Goal: Task Accomplishment & Management: Manage account settings

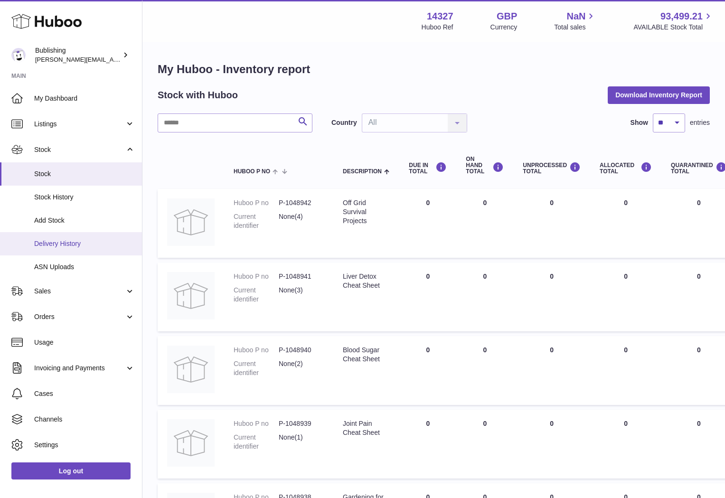
click at [65, 236] on link "Delivery History" at bounding box center [71, 243] width 142 height 23
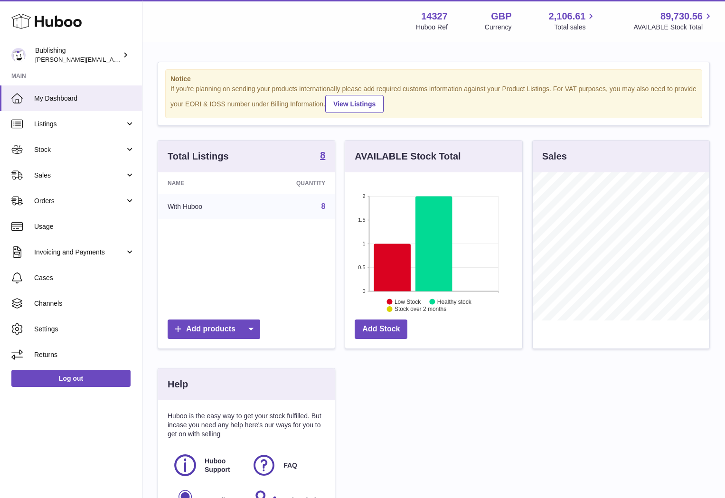
scroll to position [148, 177]
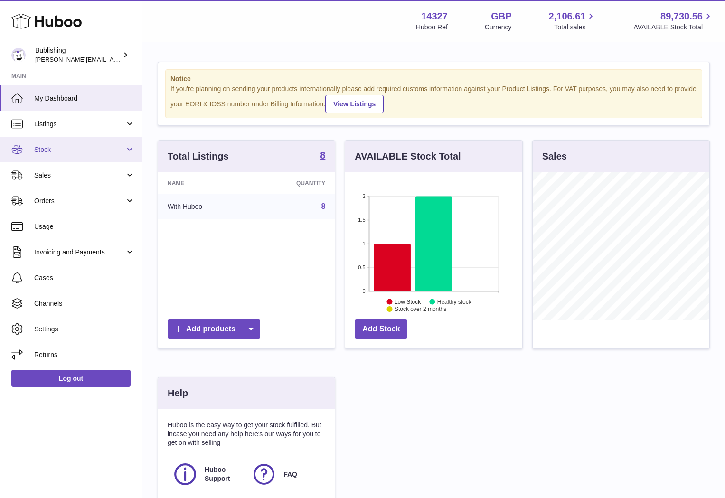
click at [88, 152] on span "Stock" at bounding box center [79, 149] width 91 height 9
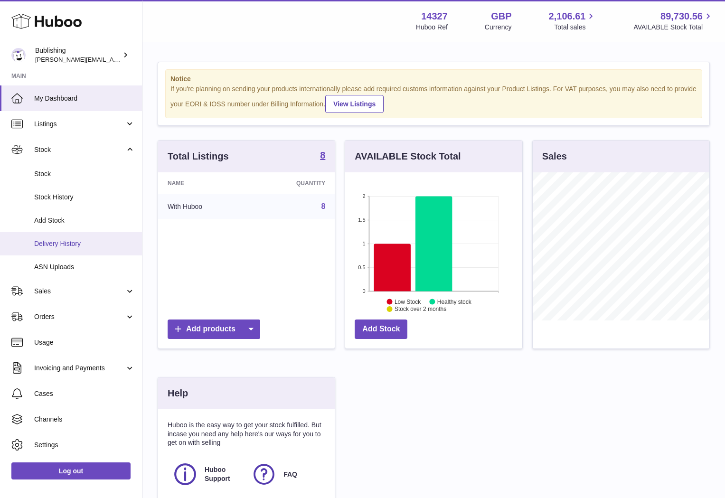
click at [63, 242] on span "Delivery History" at bounding box center [84, 243] width 101 height 9
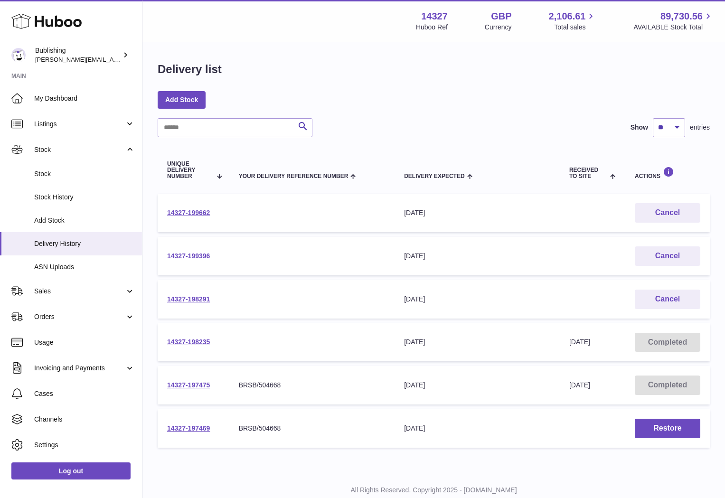
scroll to position [29, 0]
